Goal: Information Seeking & Learning: Learn about a topic

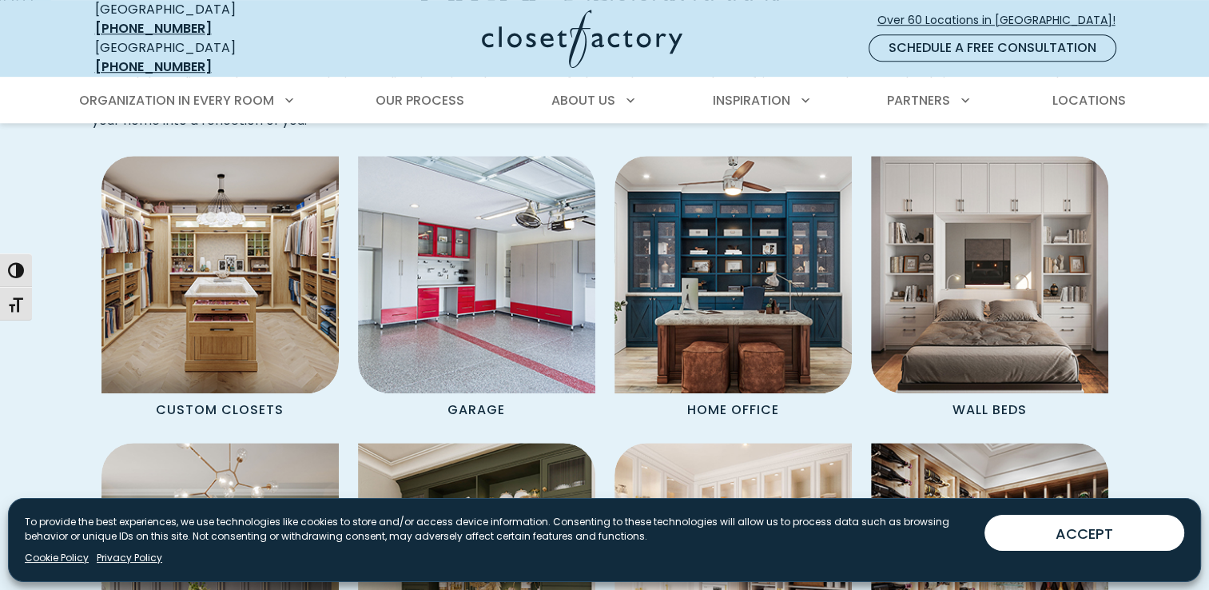
scroll to position [1598, 0]
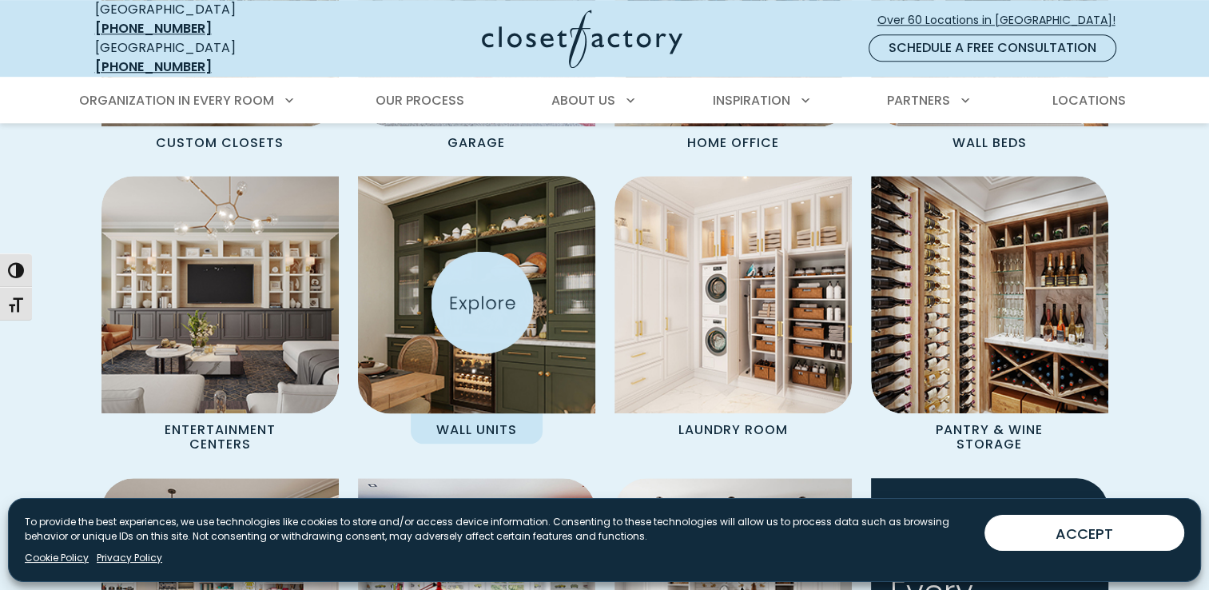
click at [482, 302] on img "Spaces Grid" at bounding box center [476, 294] width 261 height 261
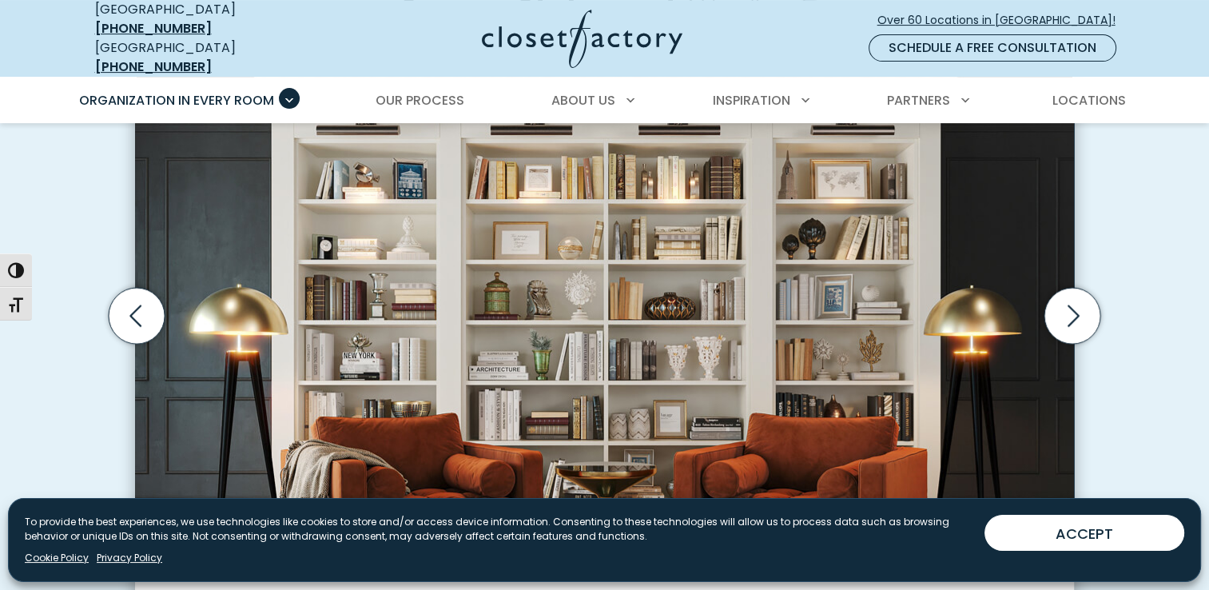
scroll to position [799, 0]
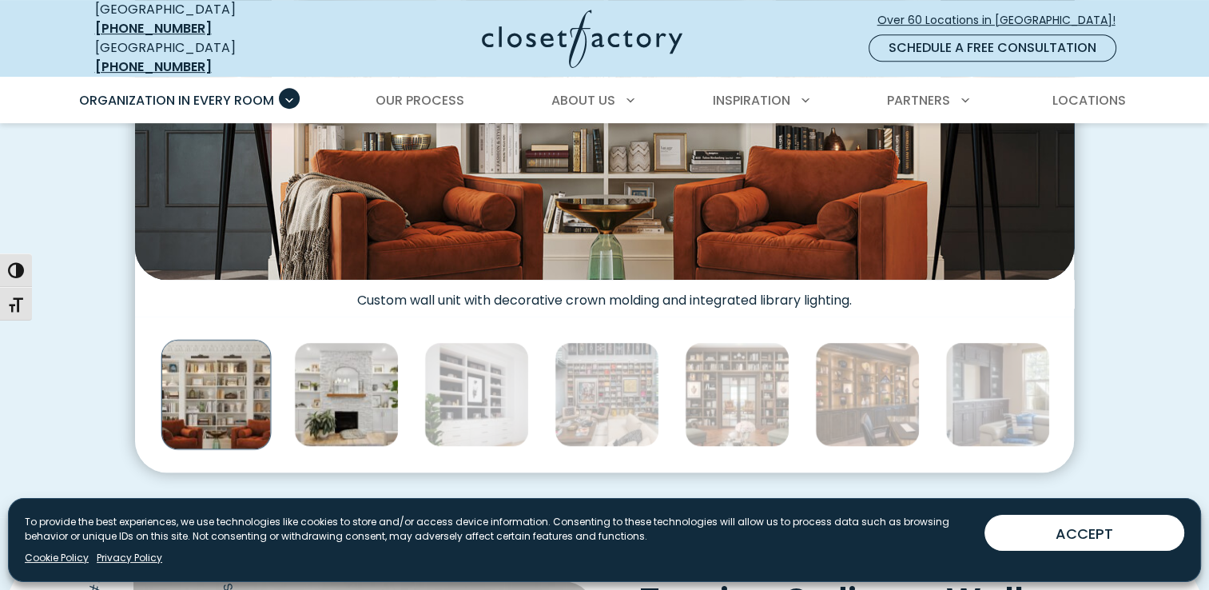
click at [352, 394] on img "Thumbnail Gallery" at bounding box center [346, 394] width 105 height 105
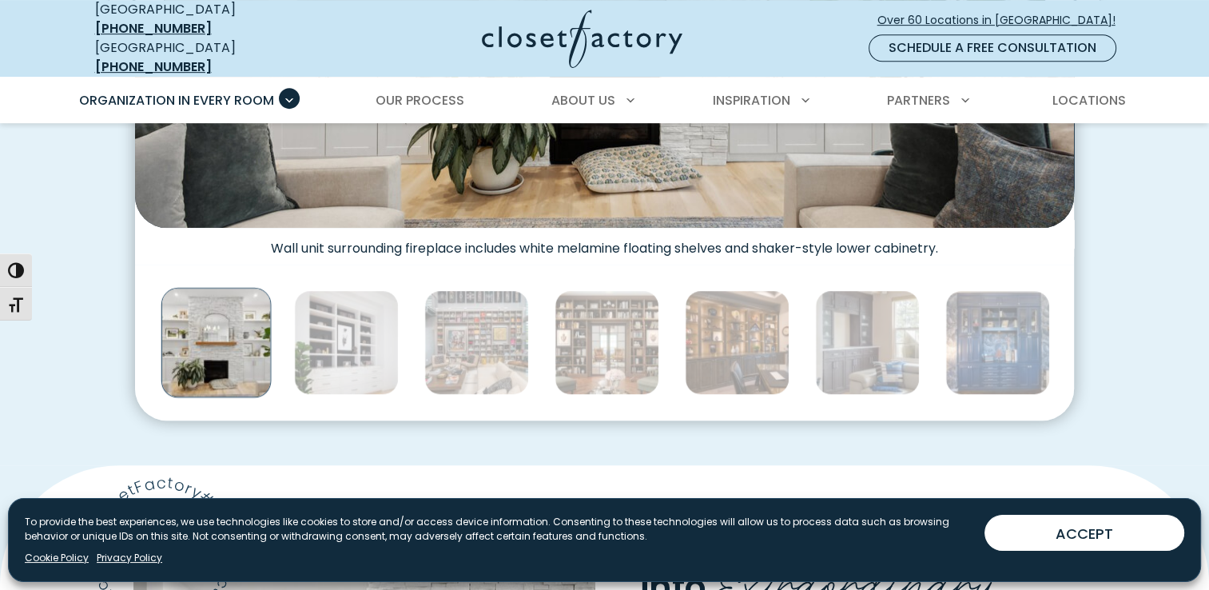
scroll to position [936, 0]
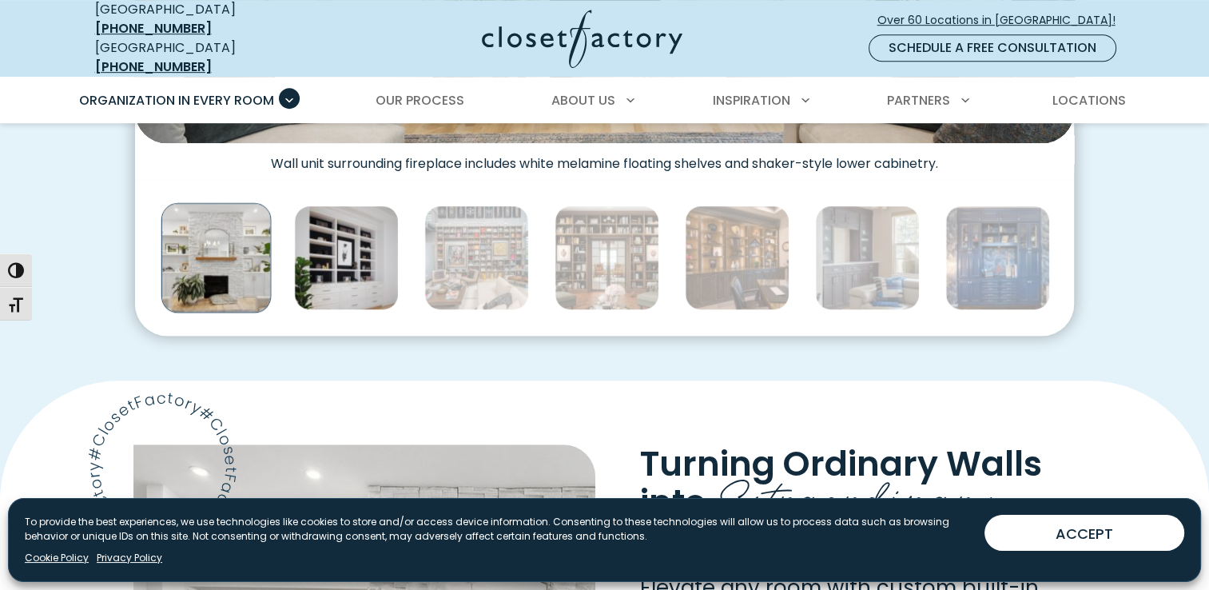
click at [345, 258] on img "Thumbnail Gallery" at bounding box center [346, 257] width 105 height 105
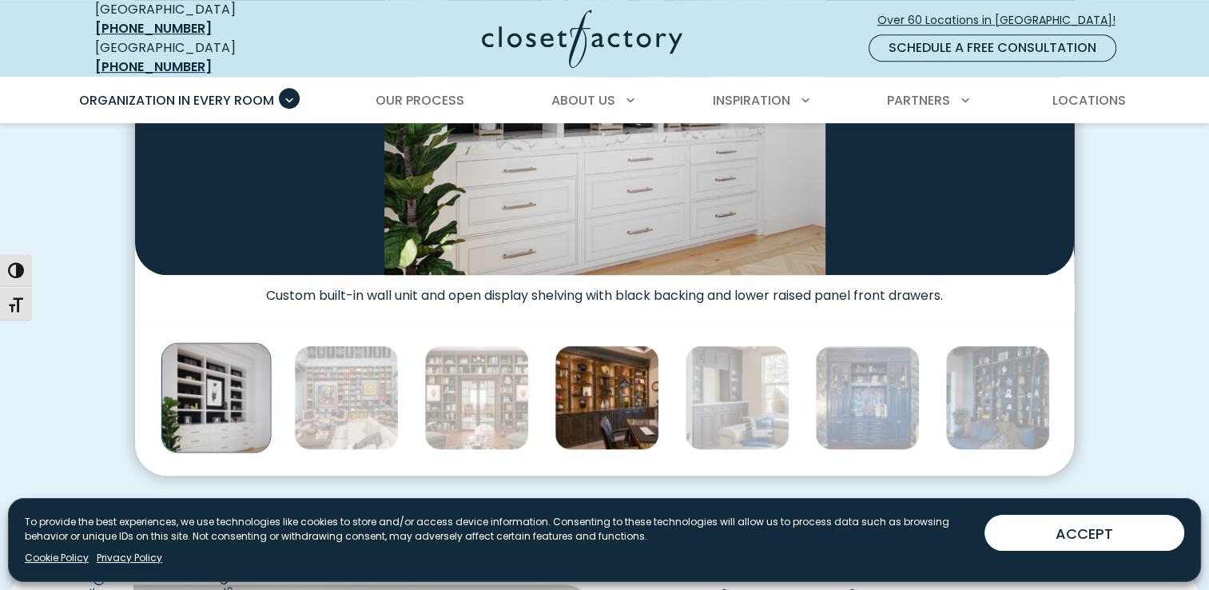
scroll to position [797, 0]
drag, startPoint x: 634, startPoint y: 322, endPoint x: 617, endPoint y: 336, distance: 22.7
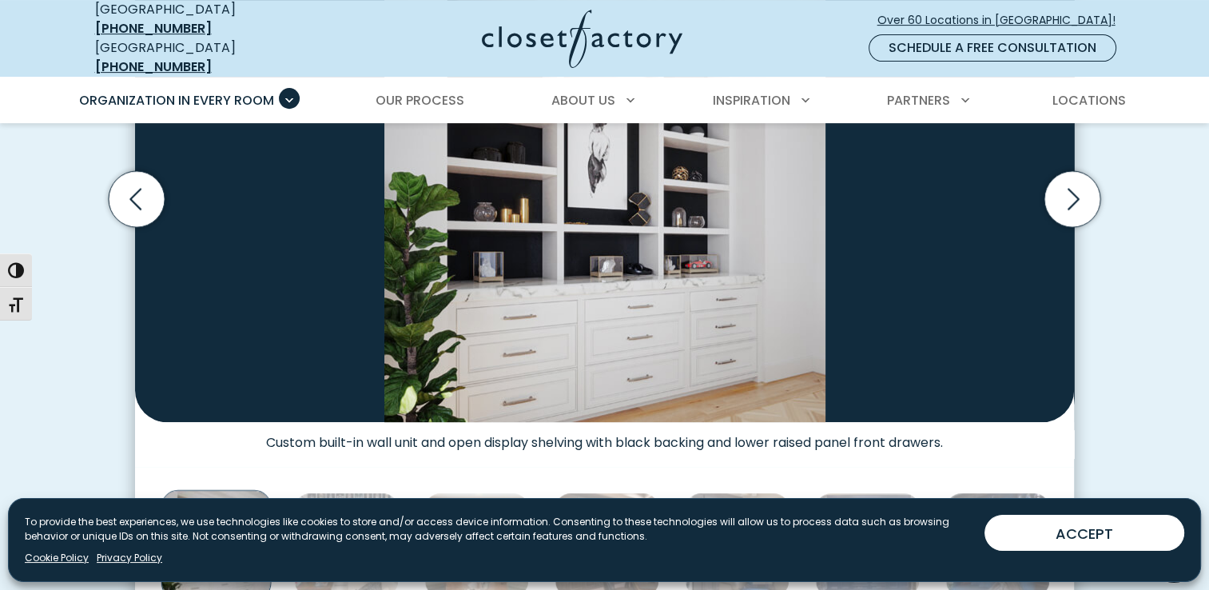
scroll to position [383, 0]
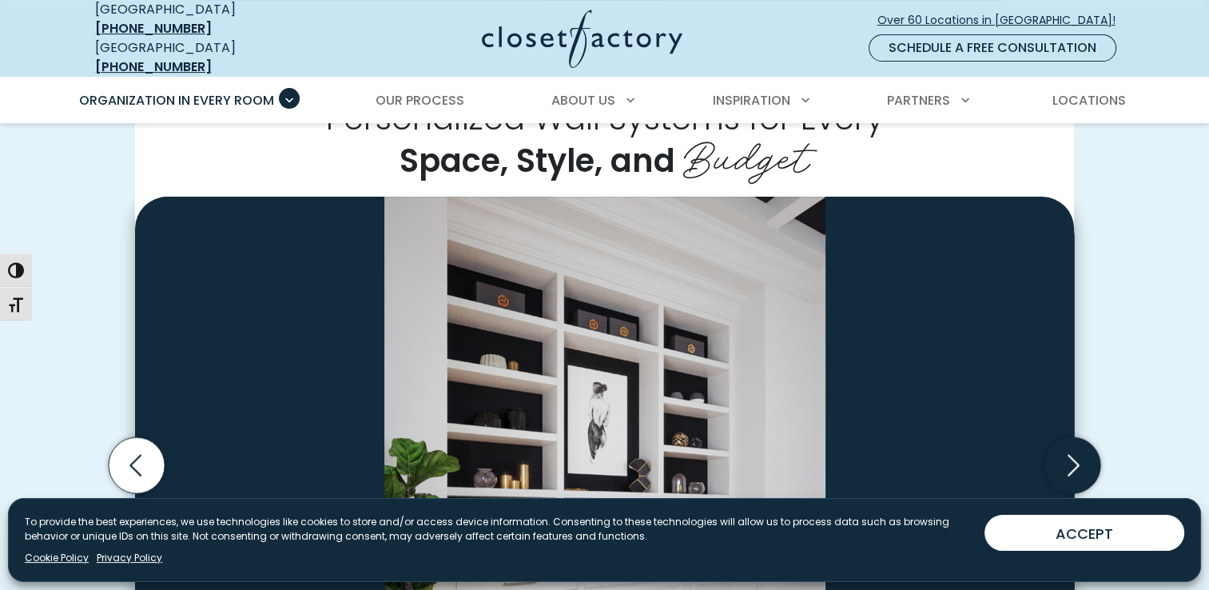
click at [1072, 437] on icon "Next slide" at bounding box center [1072, 465] width 56 height 56
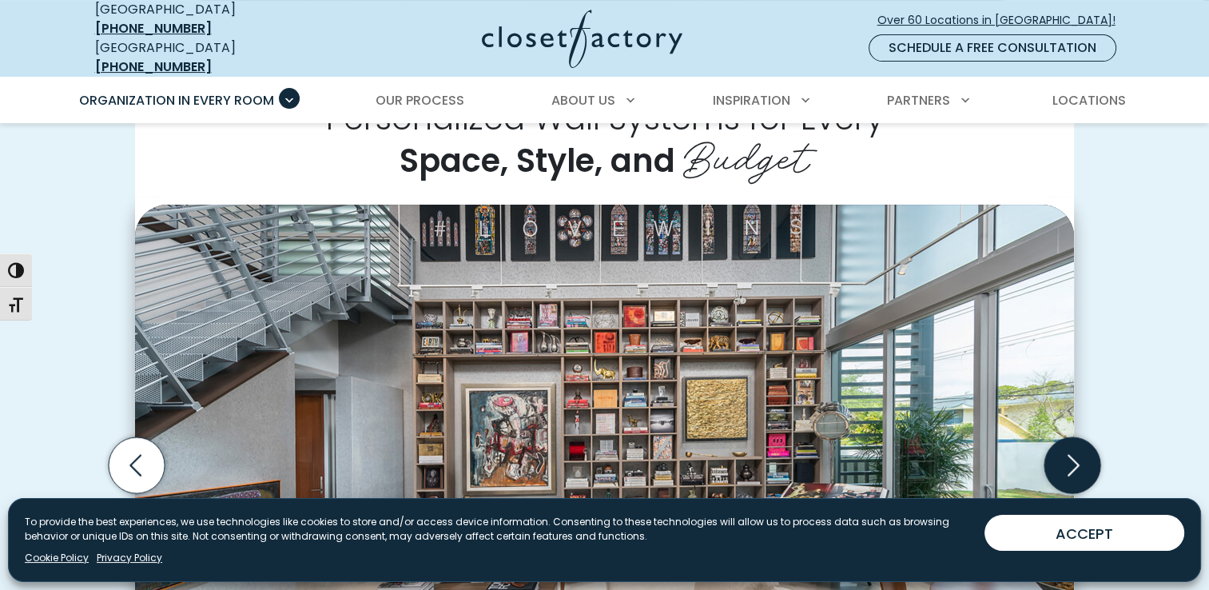
click at [1072, 451] on icon "Next slide" at bounding box center [1072, 465] width 56 height 56
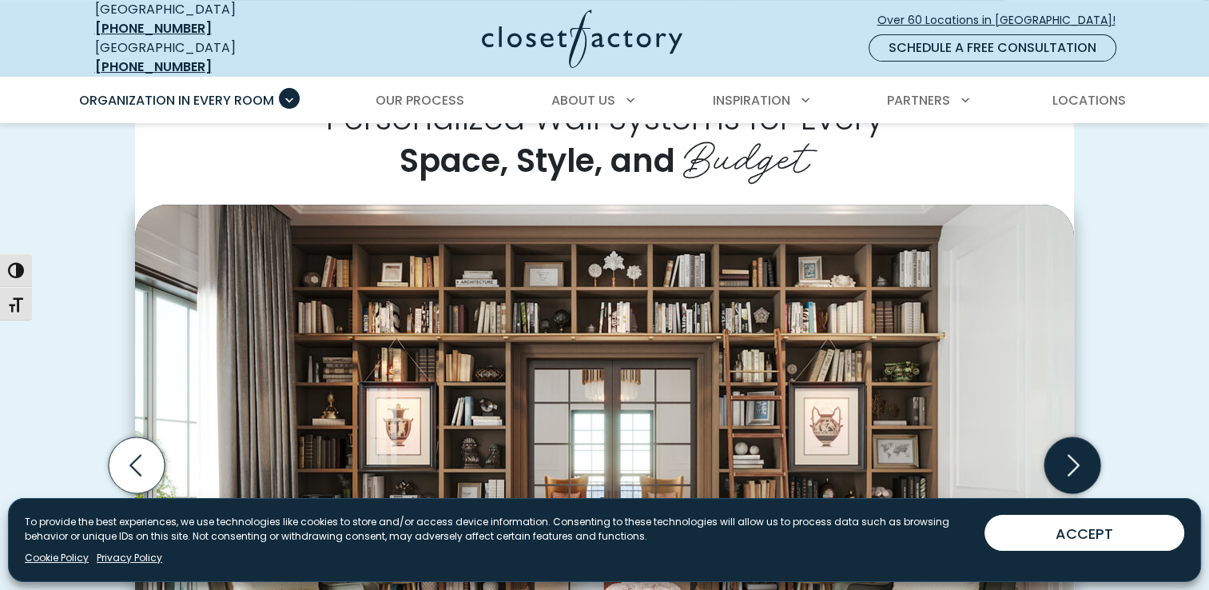
click at [1072, 451] on icon "Next slide" at bounding box center [1072, 465] width 56 height 56
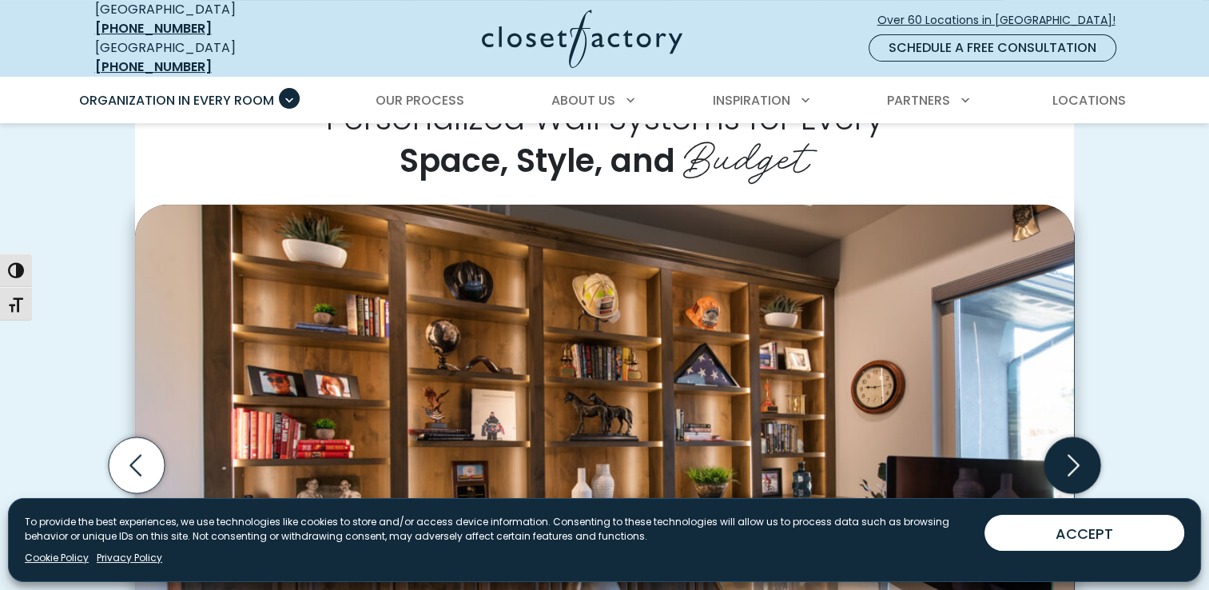
click at [1058, 437] on icon "Next slide" at bounding box center [1072, 465] width 56 height 56
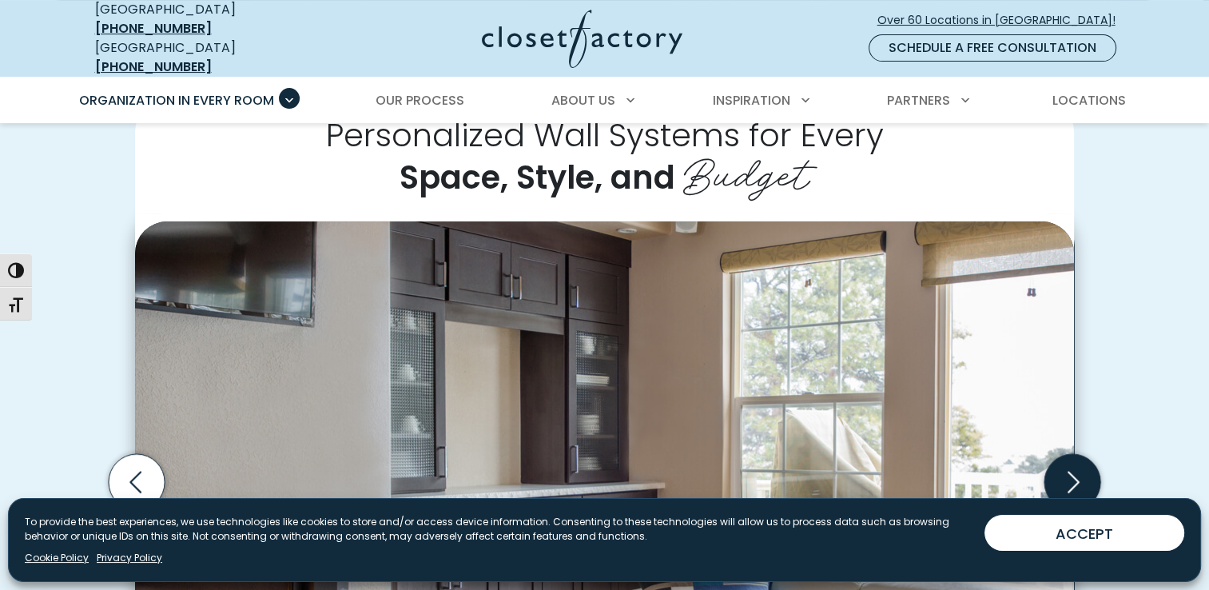
scroll to position [365, 0]
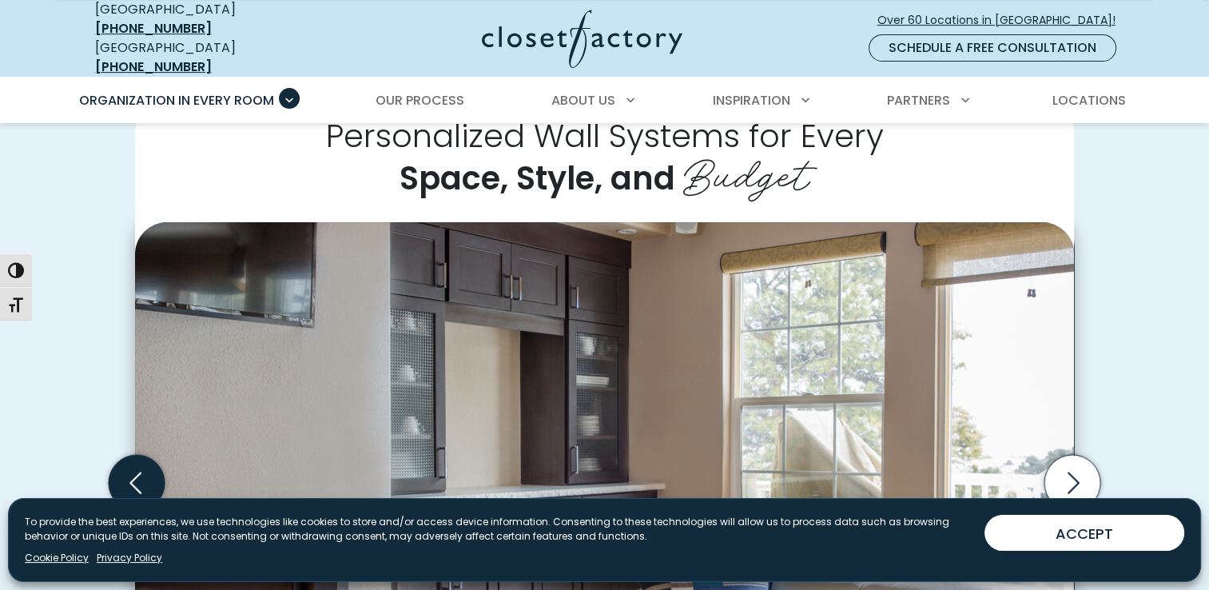
click at [135, 456] on icon "Previous slide" at bounding box center [137, 483] width 56 height 56
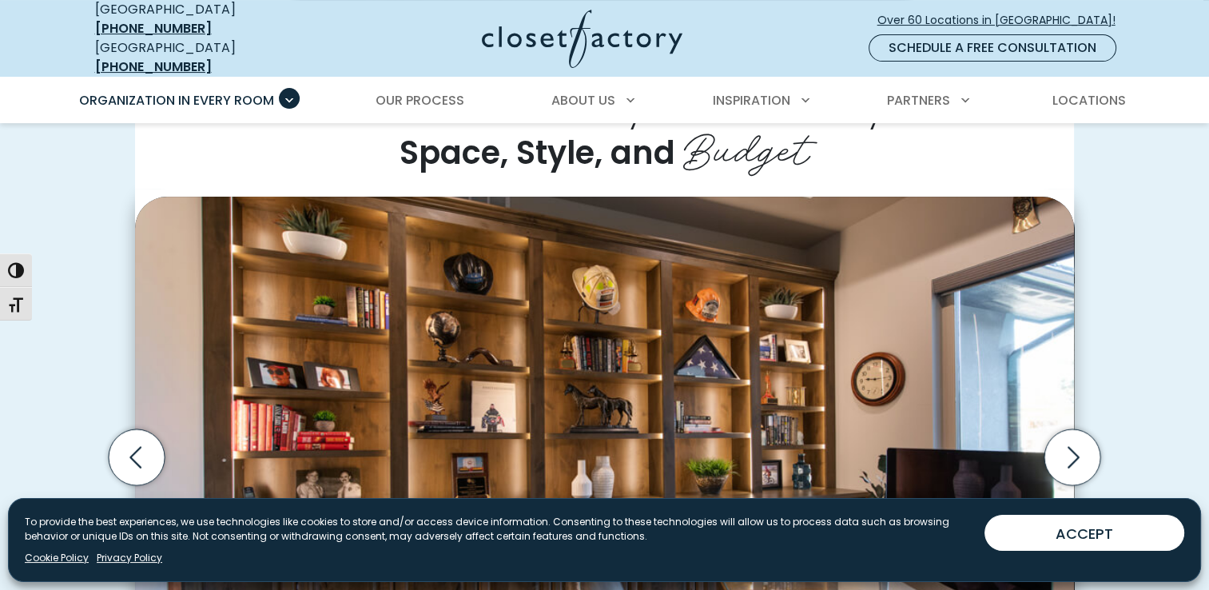
scroll to position [391, 0]
click at [1074, 442] on icon "Next slide" at bounding box center [1072, 456] width 56 height 56
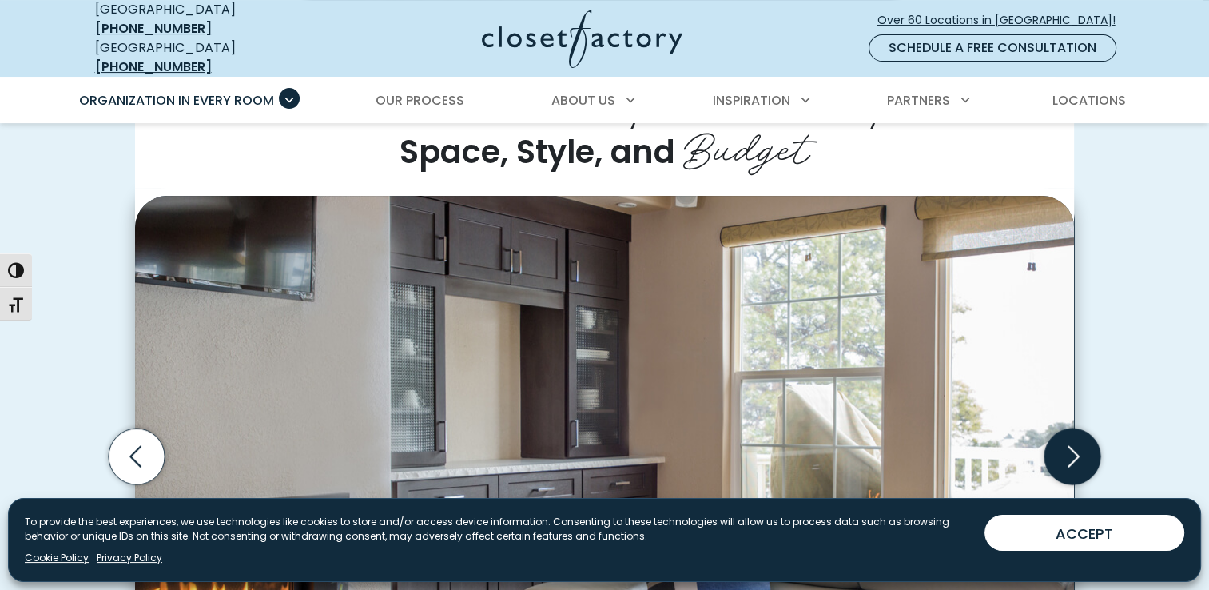
click at [1074, 442] on icon "Next slide" at bounding box center [1072, 456] width 56 height 56
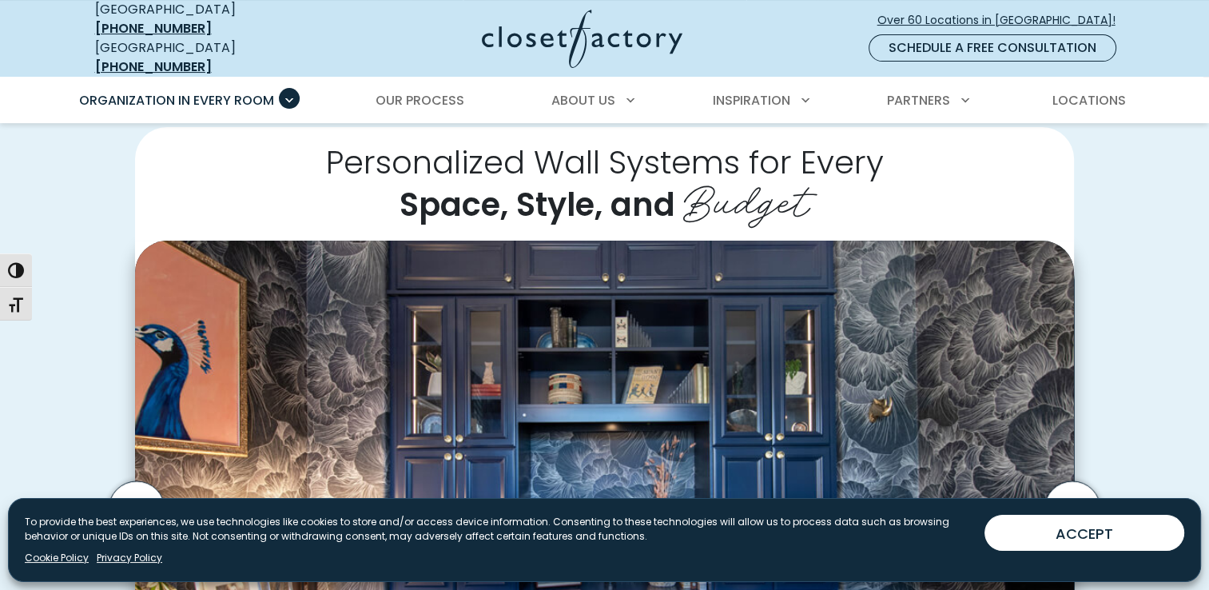
scroll to position [387, 0]
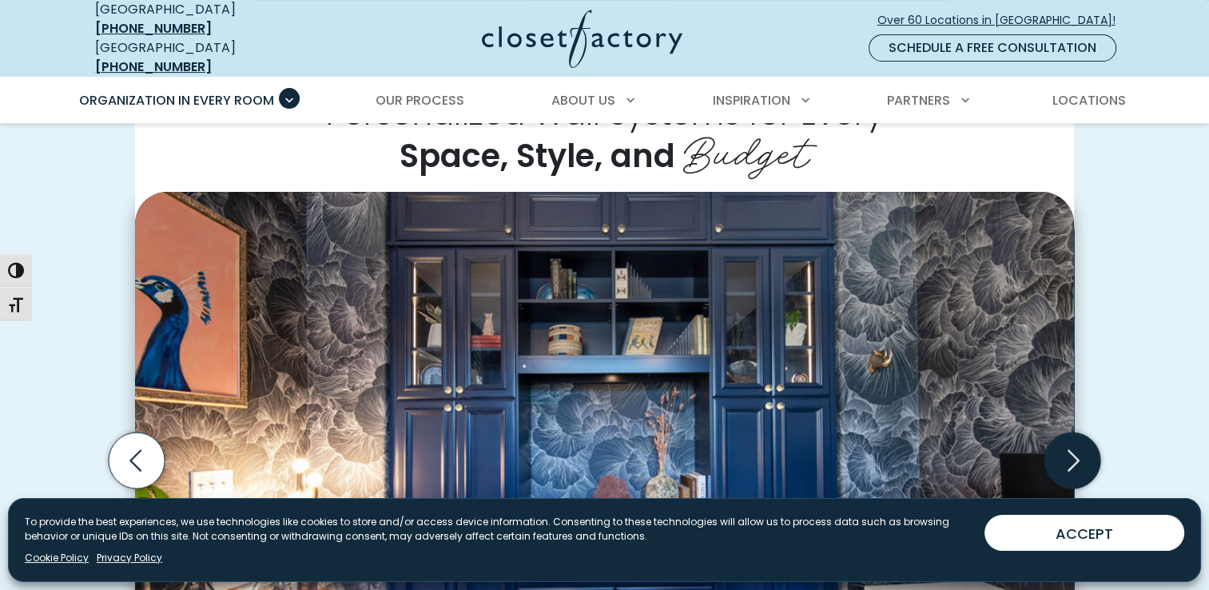
click at [1051, 443] on icon "Next slide" at bounding box center [1072, 460] width 56 height 56
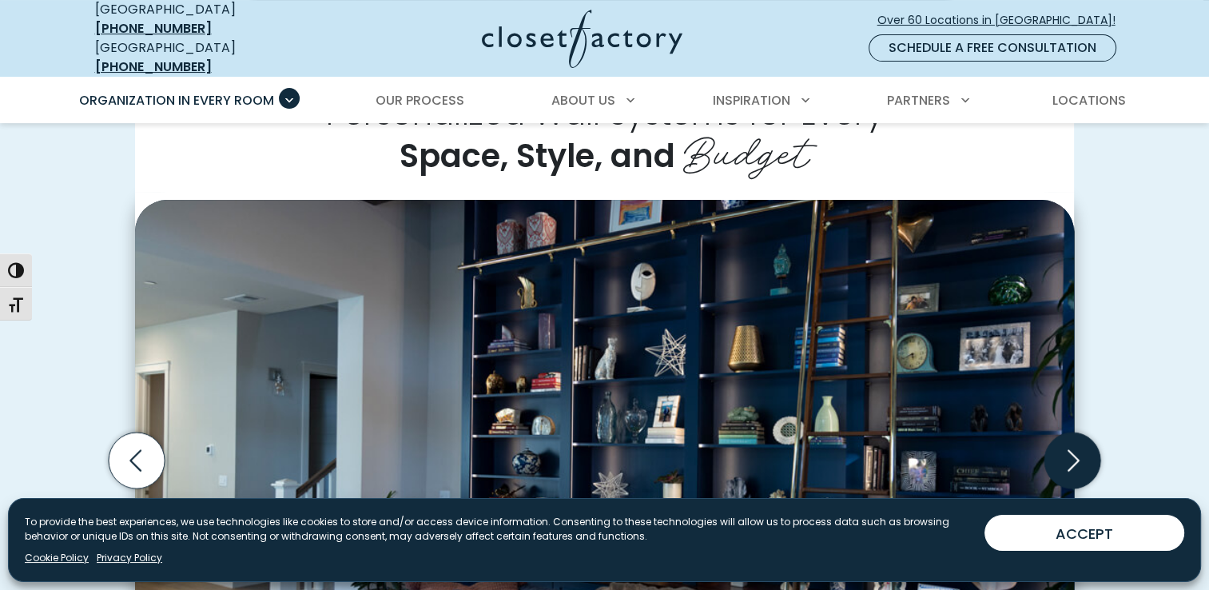
click at [1051, 443] on icon "Next slide" at bounding box center [1072, 460] width 56 height 56
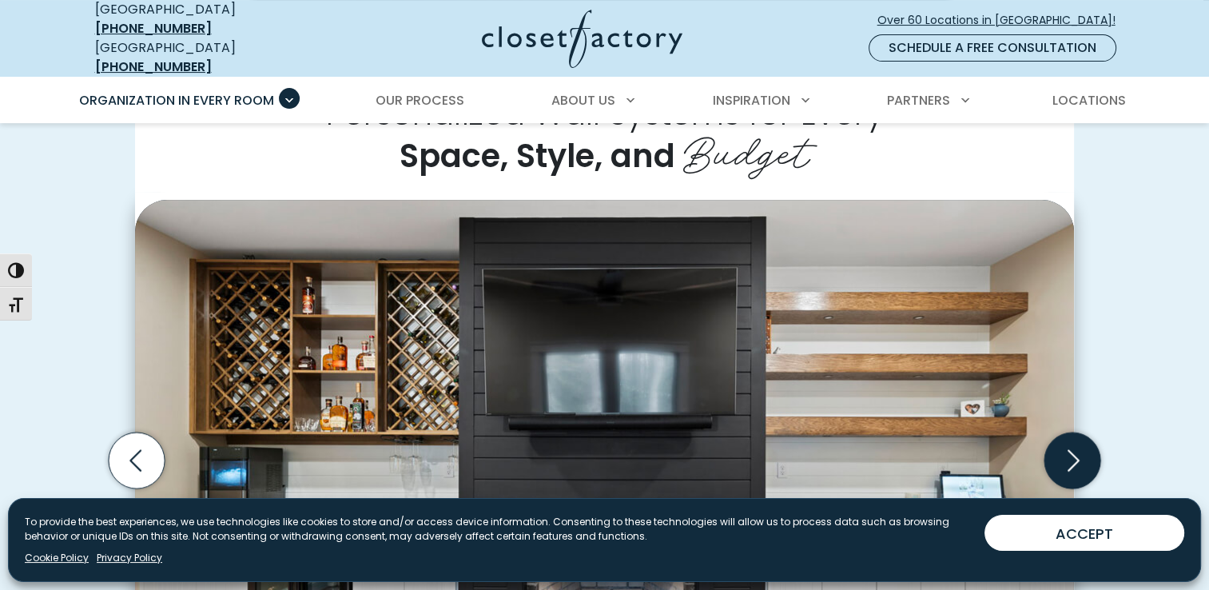
click at [1076, 445] on icon "Next slide" at bounding box center [1072, 460] width 56 height 56
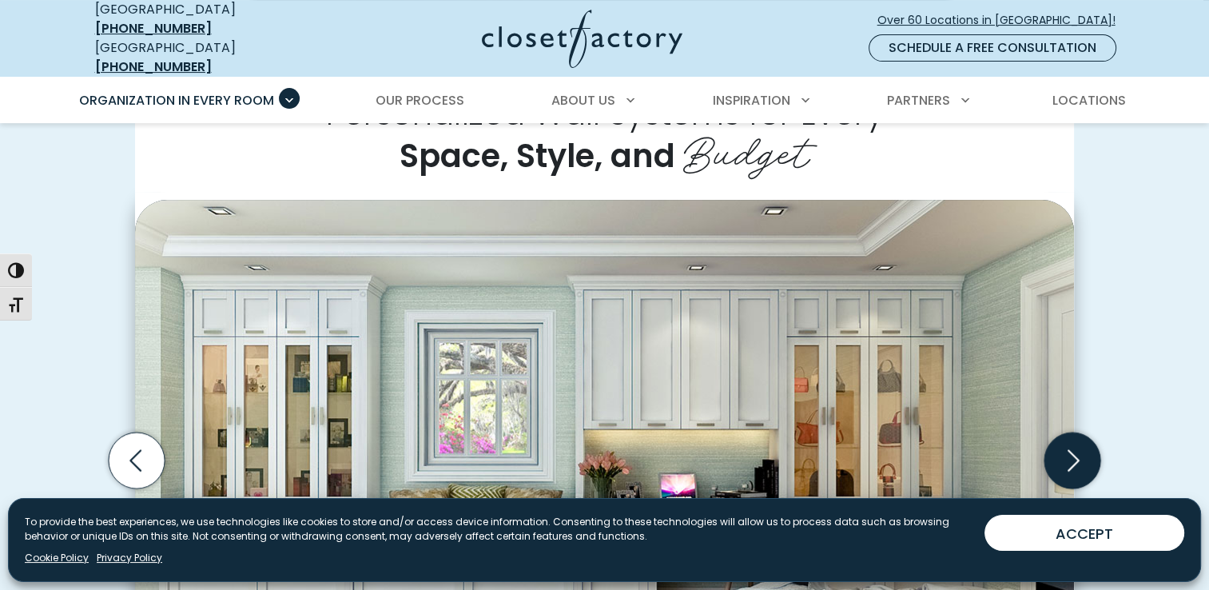
click at [1076, 445] on icon "Next slide" at bounding box center [1072, 460] width 56 height 56
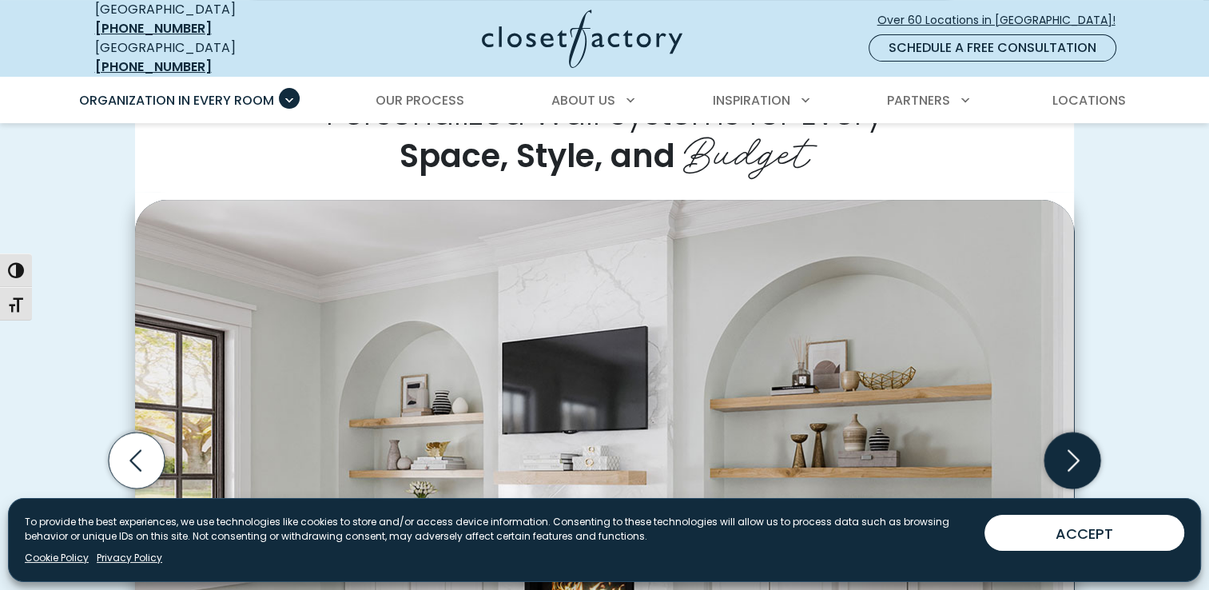
click at [1074, 443] on icon "Next slide" at bounding box center [1072, 460] width 56 height 56
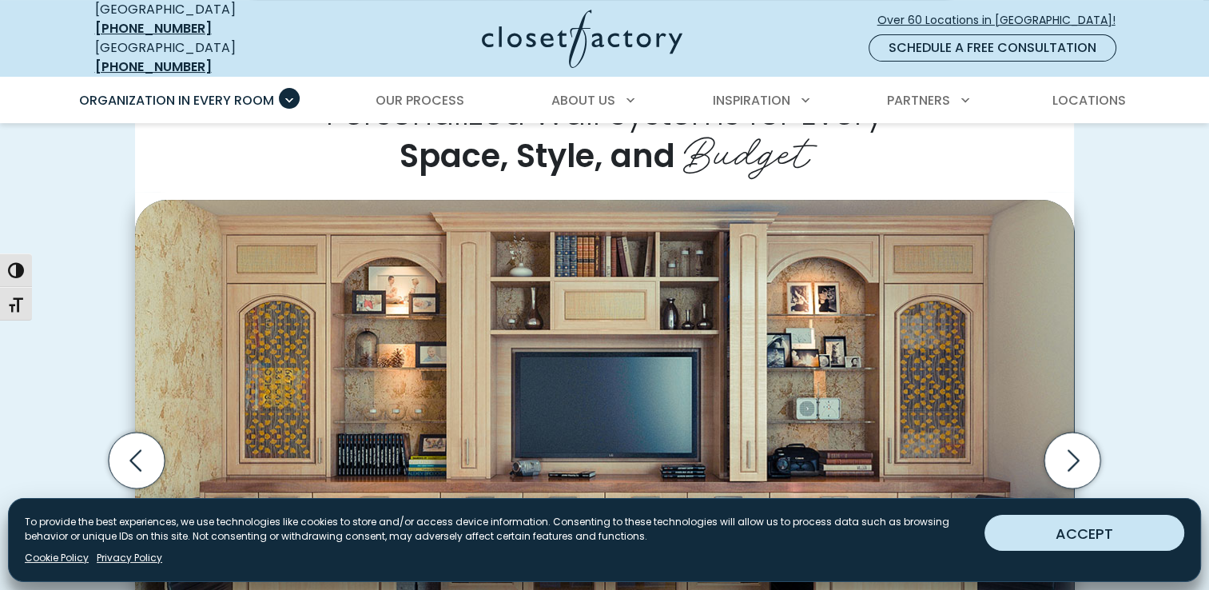
click at [1110, 532] on button "ACCEPT" at bounding box center [1084, 533] width 200 height 36
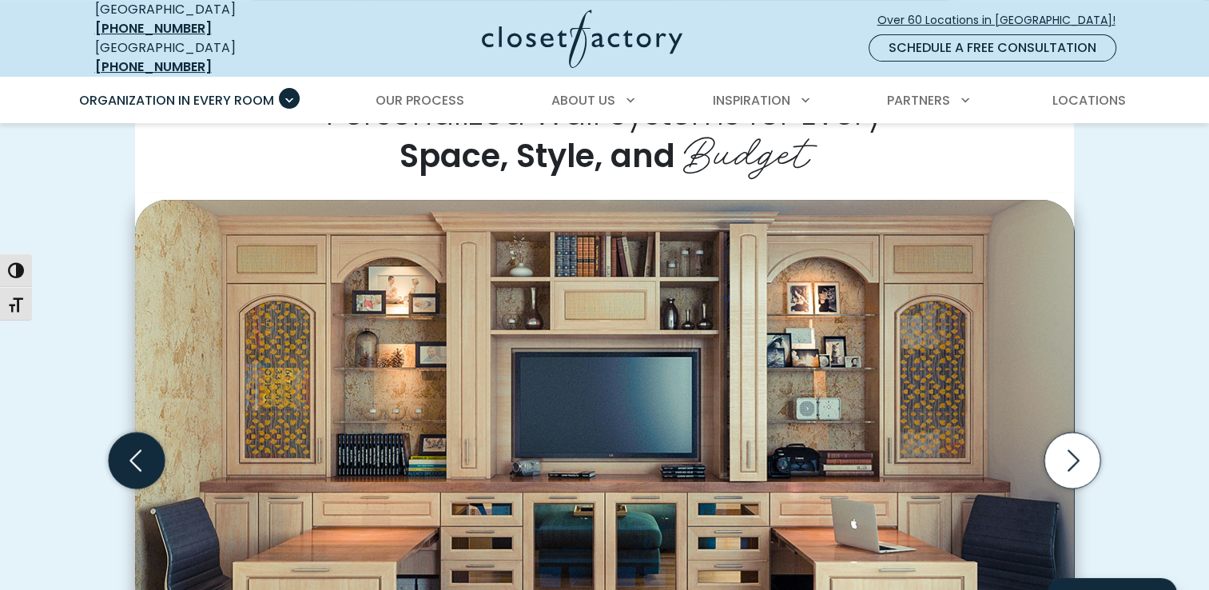
click at [135, 447] on icon "Previous slide" at bounding box center [137, 460] width 56 height 56
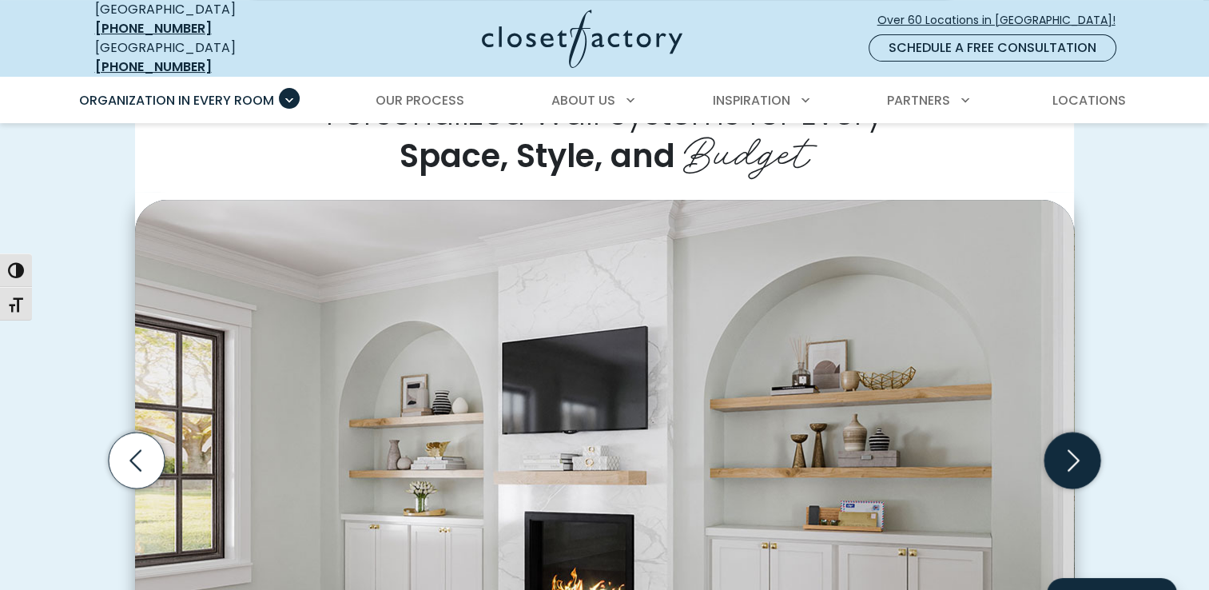
click at [1076, 452] on icon "Next slide" at bounding box center [1072, 460] width 56 height 56
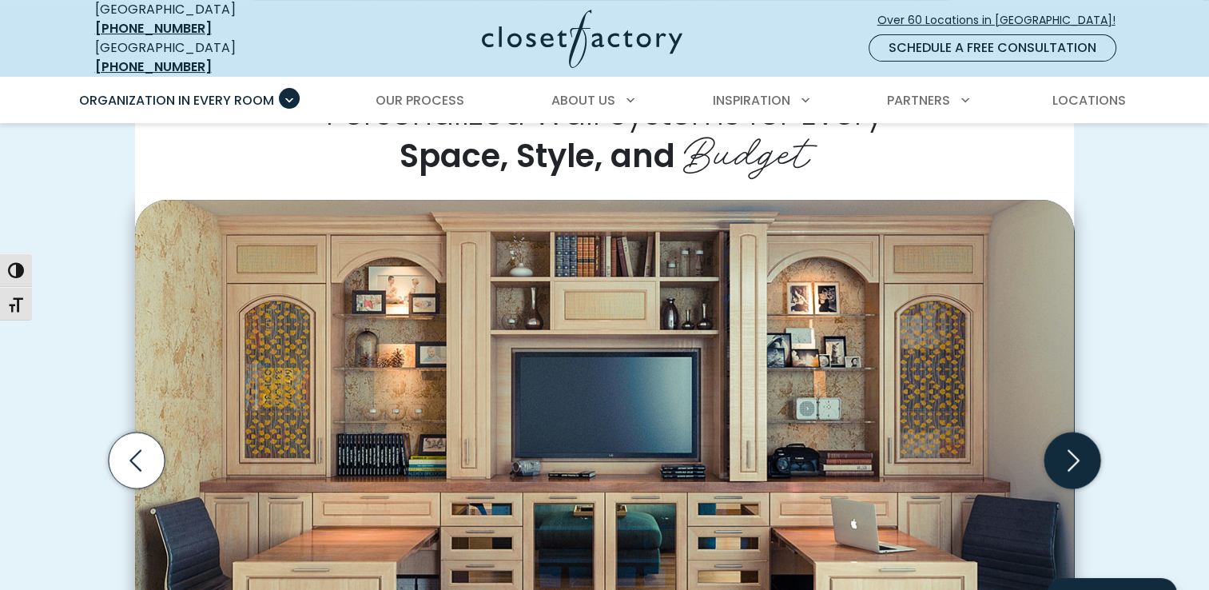
click at [1076, 452] on icon "Next slide" at bounding box center [1072, 460] width 56 height 56
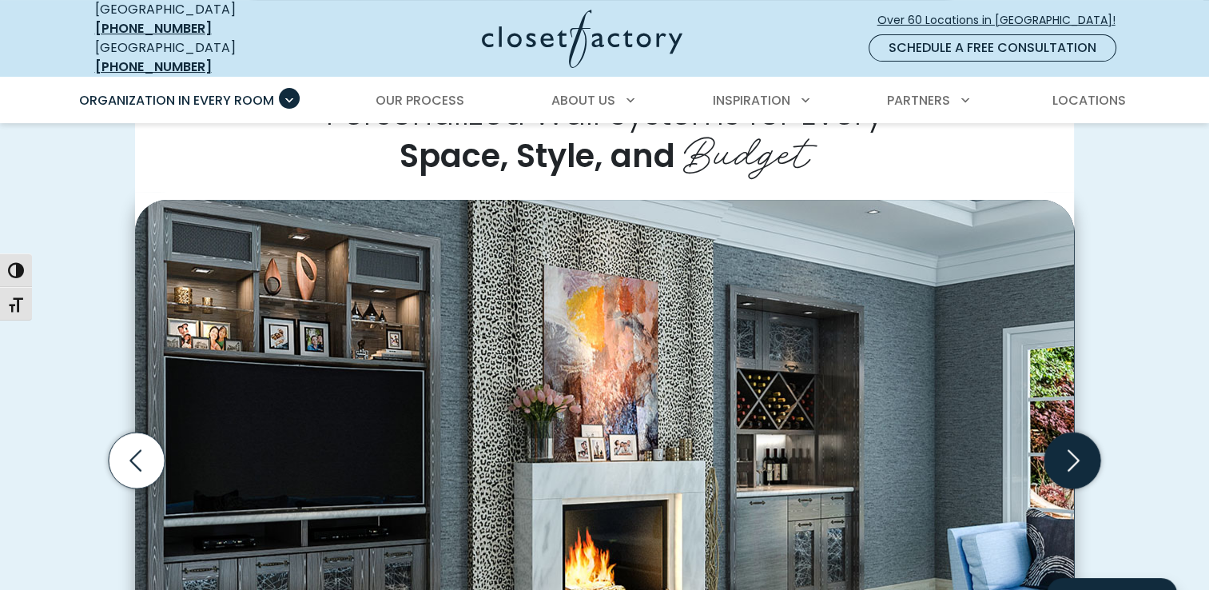
click at [1076, 452] on icon "Next slide" at bounding box center [1072, 460] width 56 height 56
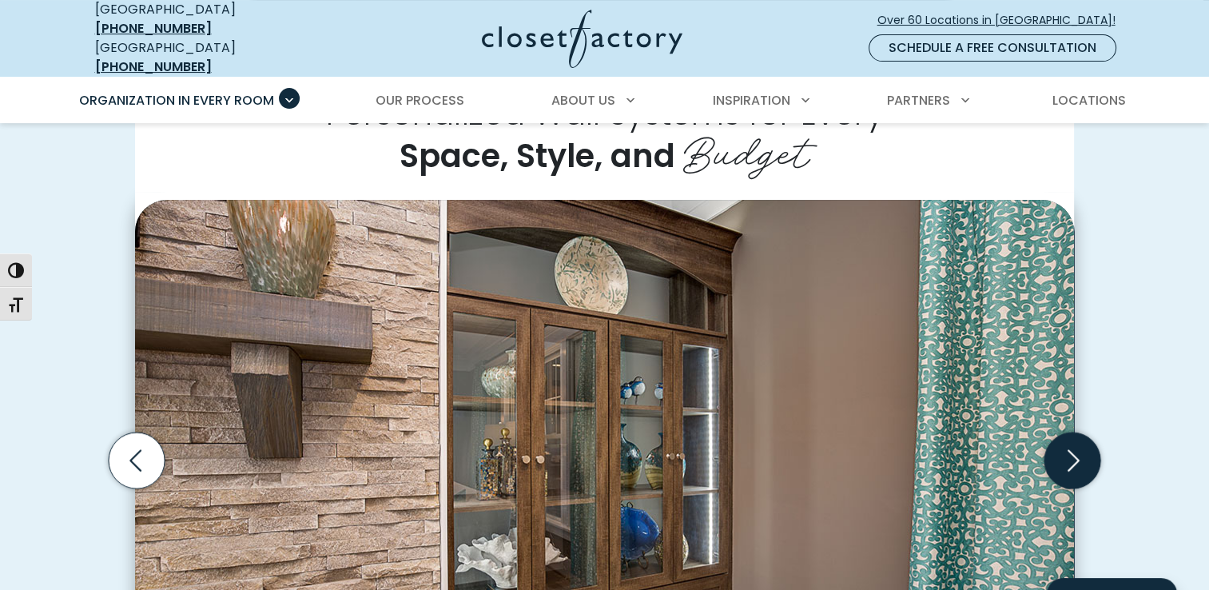
click at [1076, 452] on icon "Next slide" at bounding box center [1072, 460] width 56 height 56
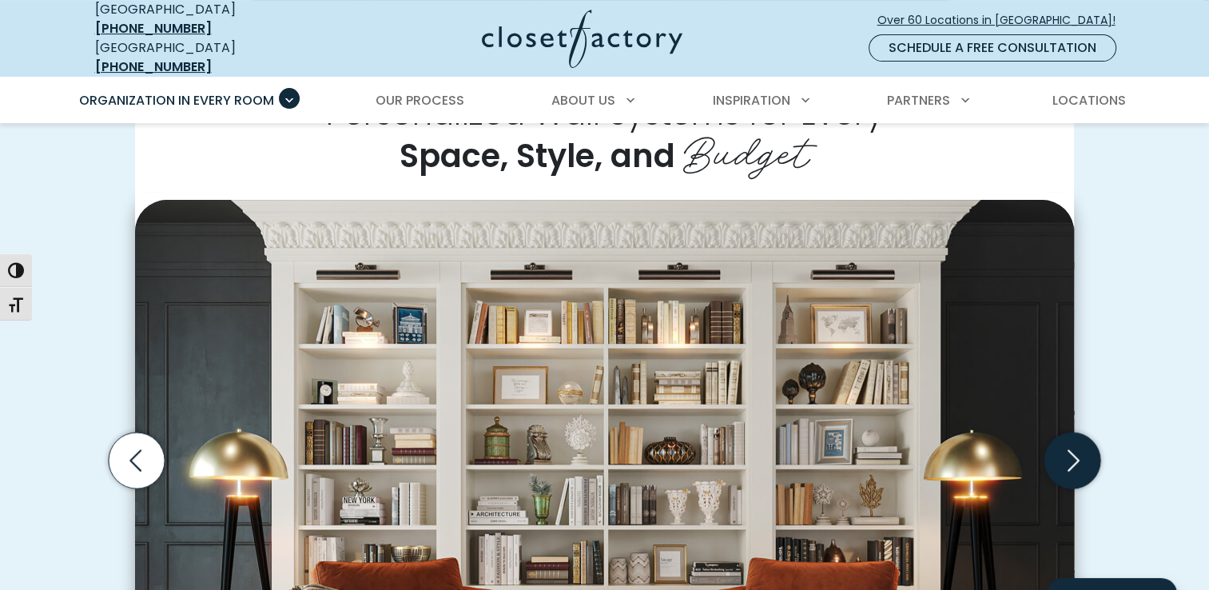
click at [1076, 452] on icon "Next slide" at bounding box center [1072, 460] width 56 height 56
